Goal: Navigation & Orientation: Go to known website

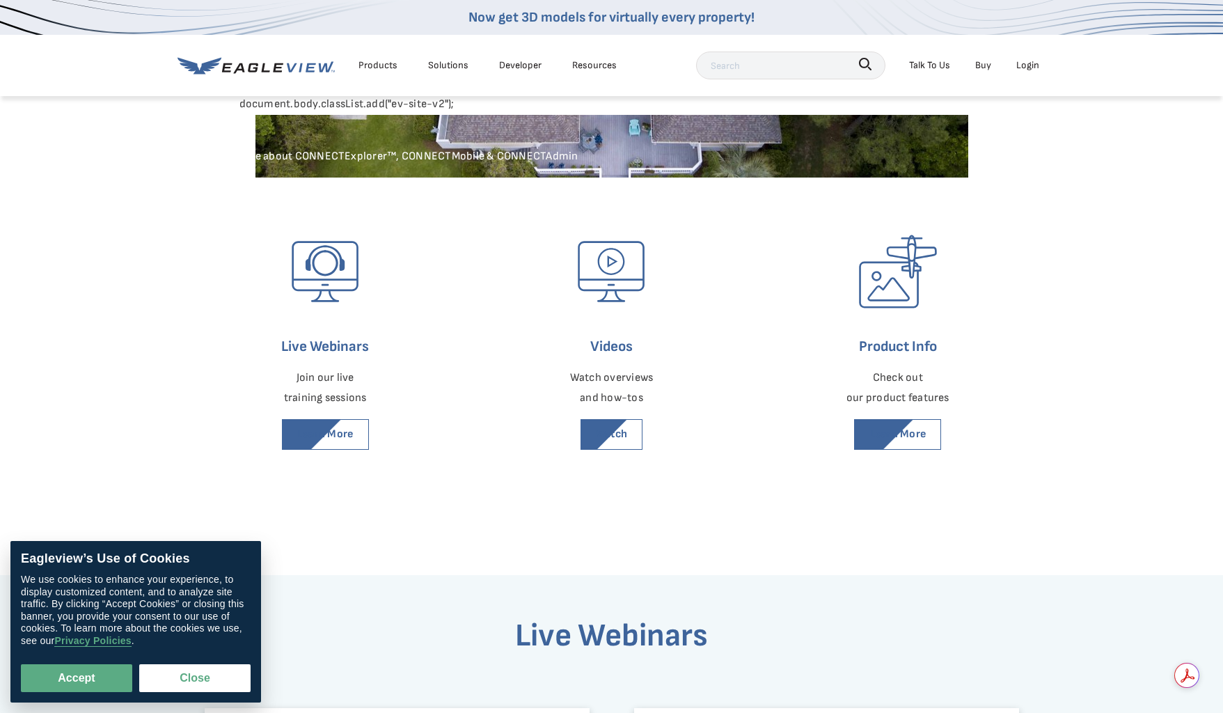
click at [1030, 71] on div "Login" at bounding box center [1027, 64] width 23 height 17
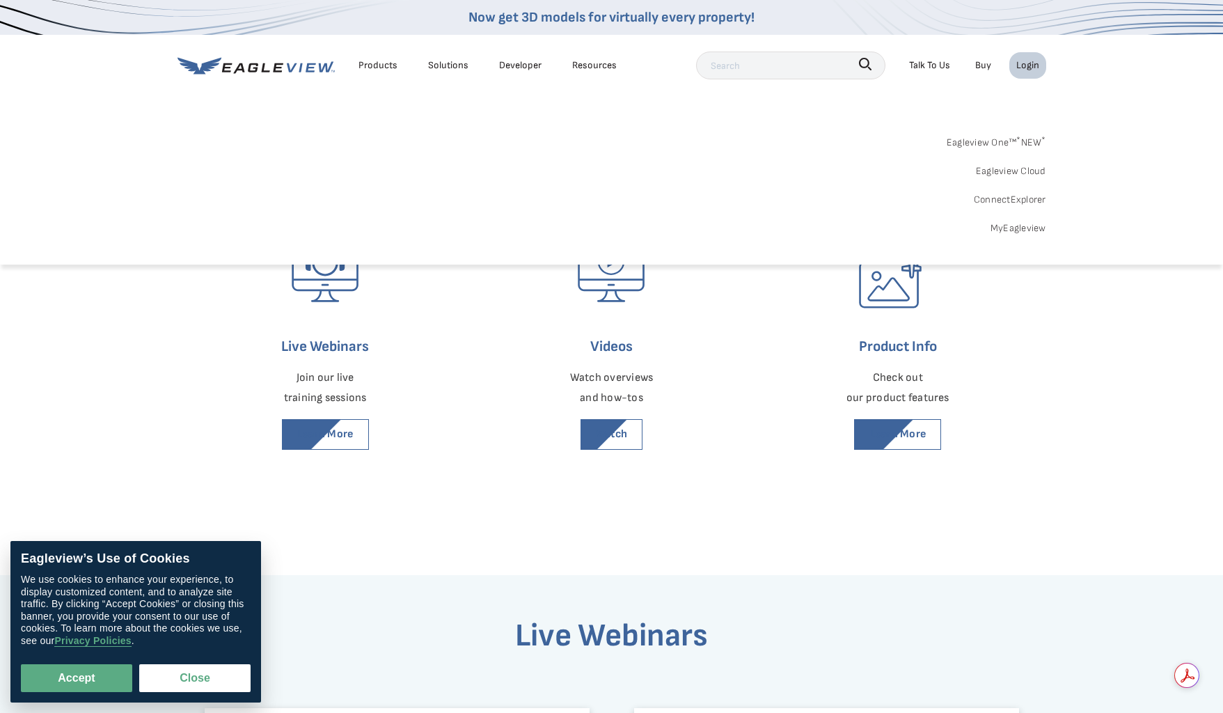
click at [1025, 139] on span "* NEW *" at bounding box center [1030, 142] width 29 height 12
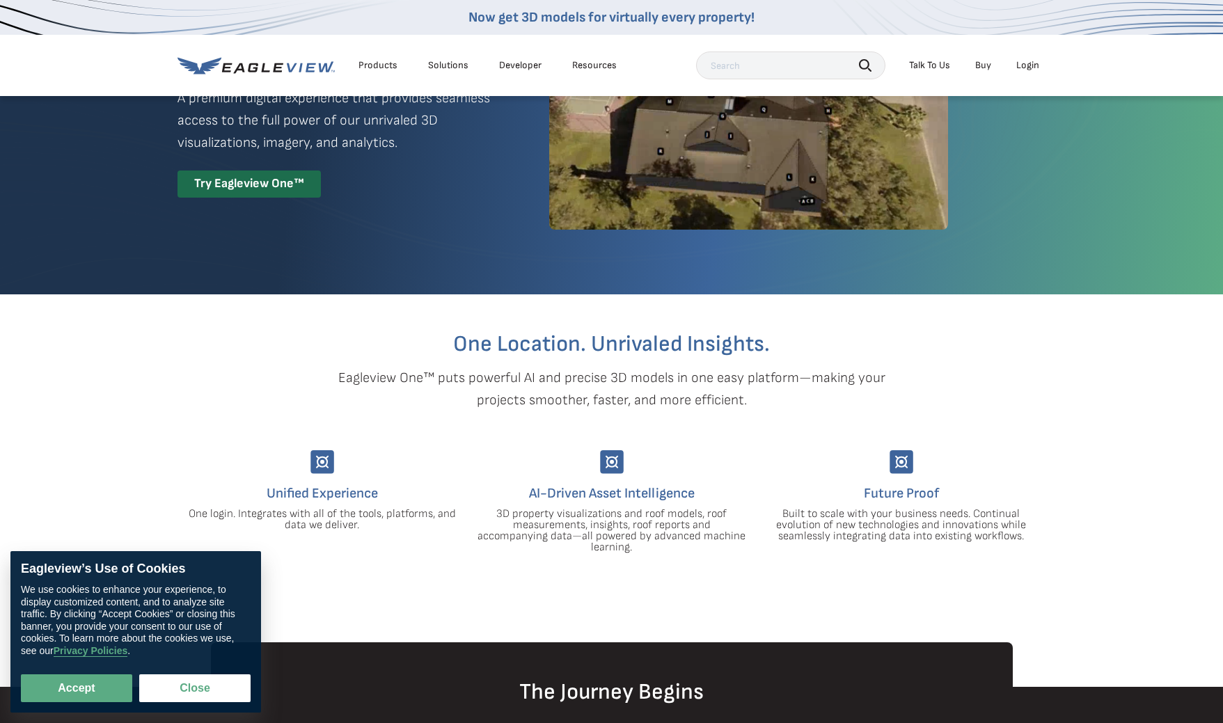
scroll to position [139, 0]
